Goal: Find specific page/section: Find specific page/section

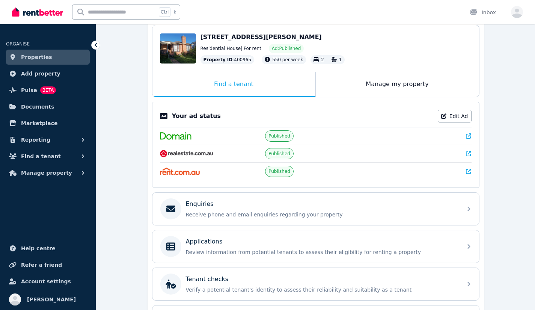
scroll to position [113, 0]
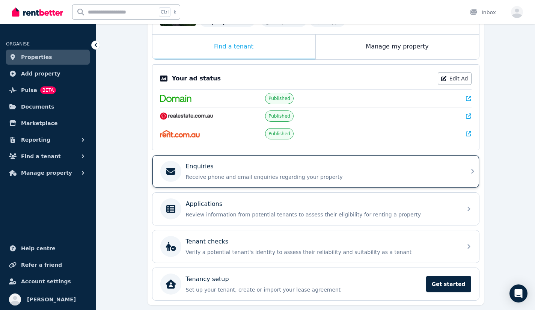
click at [248, 167] on div "Enquiries" at bounding box center [322, 166] width 272 height 9
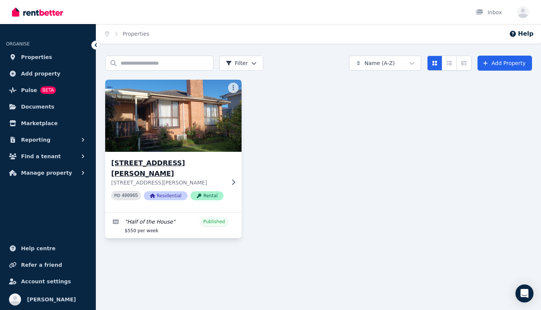
click at [176, 106] on img at bounding box center [173, 116] width 143 height 76
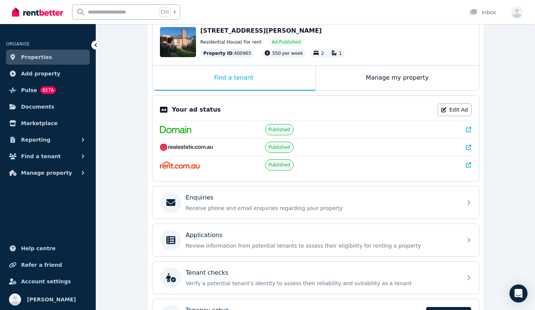
scroll to position [136, 0]
